Goal: Feedback & Contribution: Submit feedback/report problem

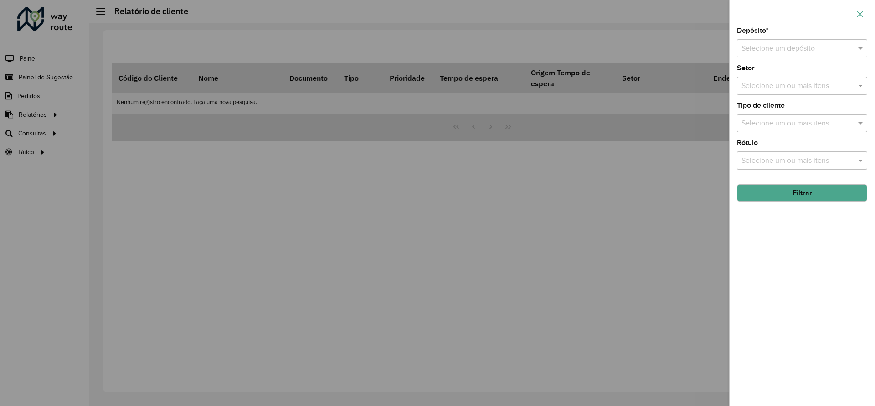
click at [866, 9] on button "button" at bounding box center [860, 14] width 15 height 15
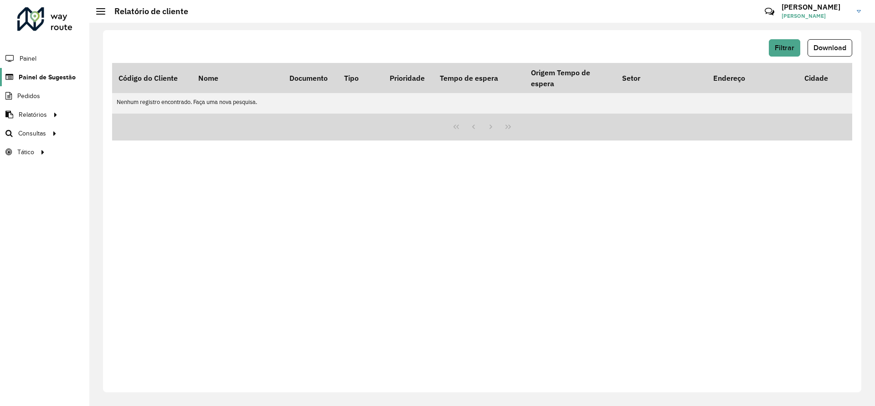
click at [43, 78] on span "Painel de Sugestão" at bounding box center [47, 77] width 57 height 10
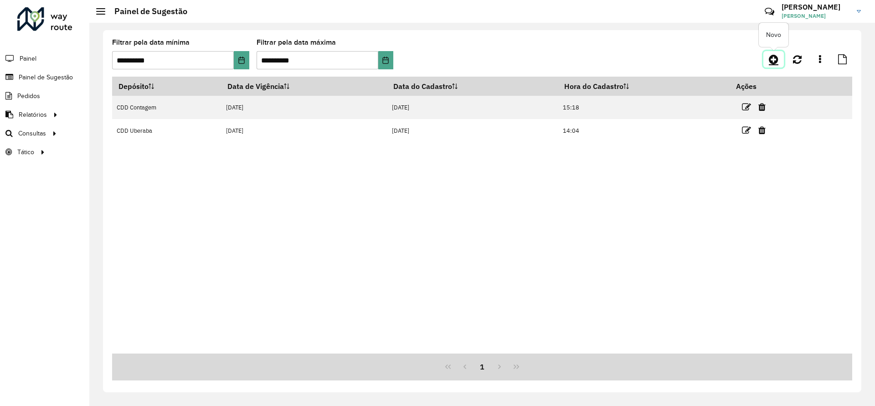
click at [773, 57] on icon at bounding box center [774, 59] width 10 height 11
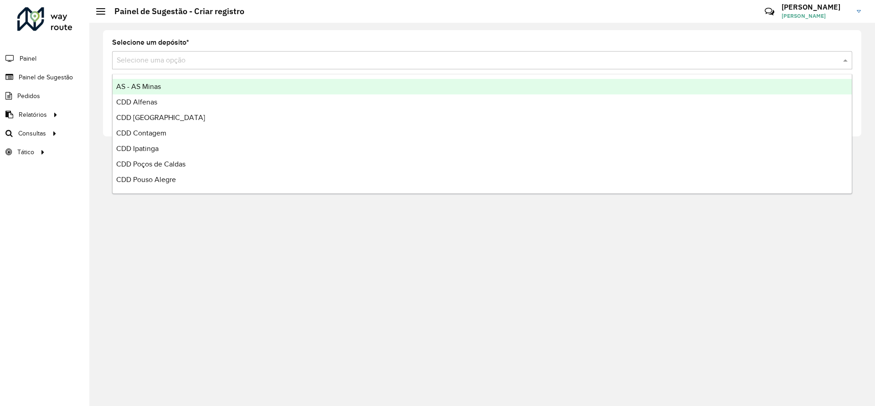
click at [289, 62] on input "text" at bounding box center [473, 60] width 713 height 11
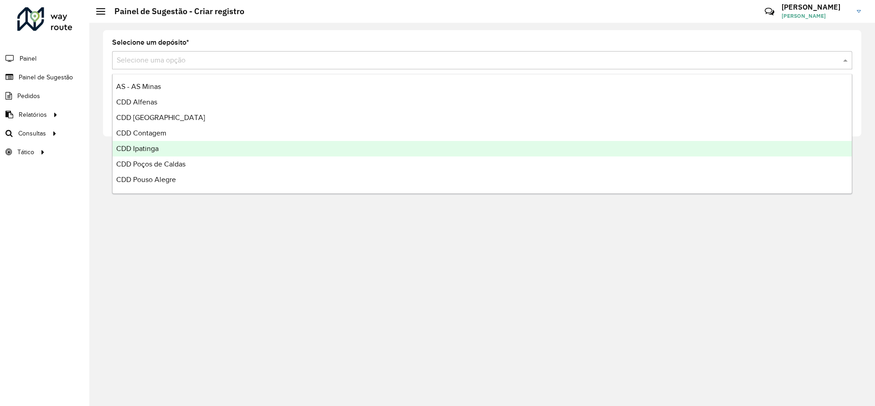
click at [178, 146] on div "CDD Ipatinga" at bounding box center [483, 149] width 740 height 16
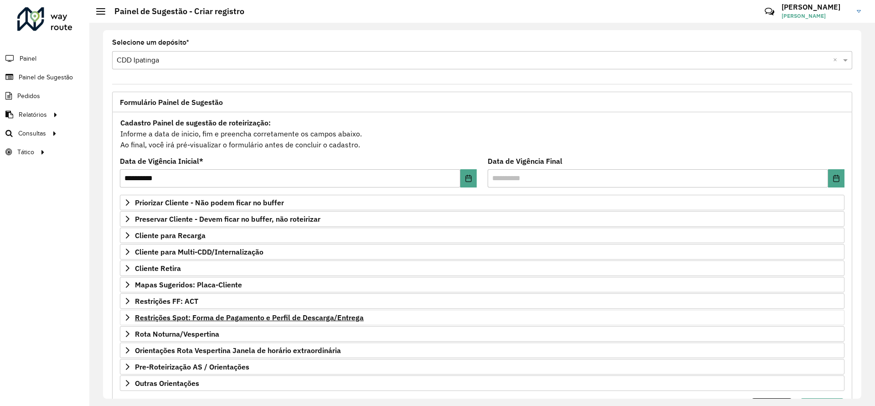
scroll to position [49, 0]
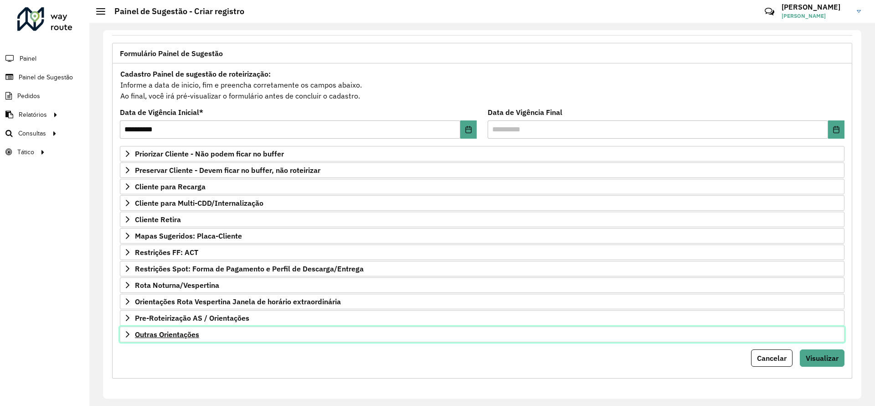
click at [173, 338] on span "Outras Orientações" at bounding box center [167, 334] width 64 height 7
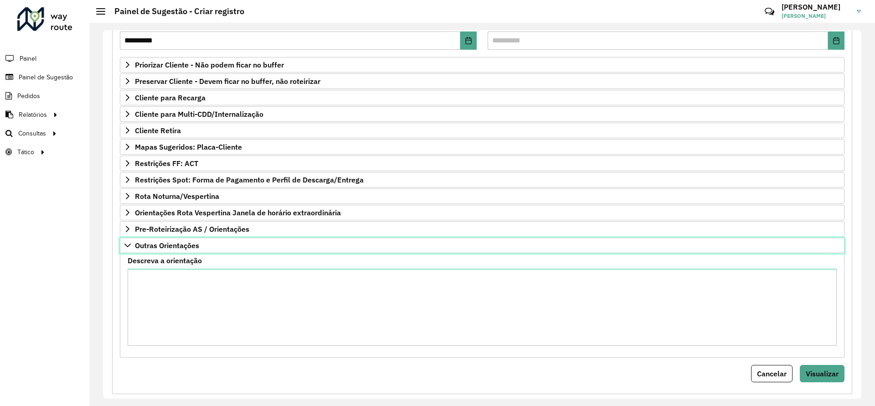
scroll to position [152, 0]
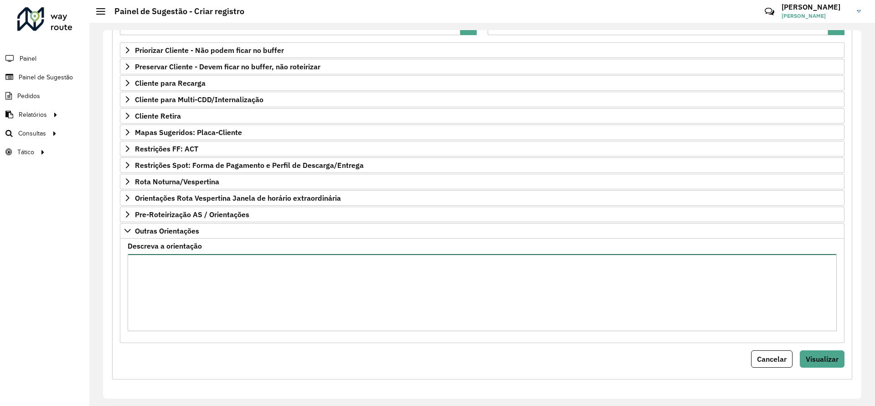
click at [185, 291] on textarea "Descreva a orientação" at bounding box center [482, 292] width 709 height 77
paste textarea "******"
type textarea "**********"
click at [825, 353] on button "Visualizar" at bounding box center [822, 358] width 45 height 17
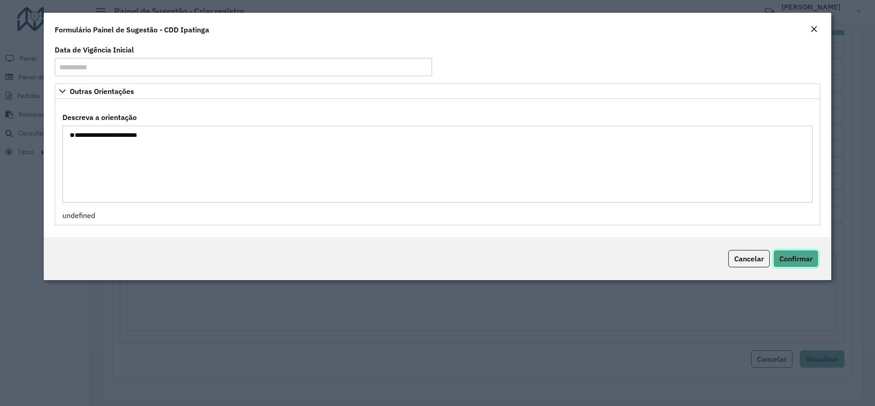
click at [805, 257] on span "Confirmar" at bounding box center [796, 258] width 33 height 9
